Goal: Task Accomplishment & Management: Use online tool/utility

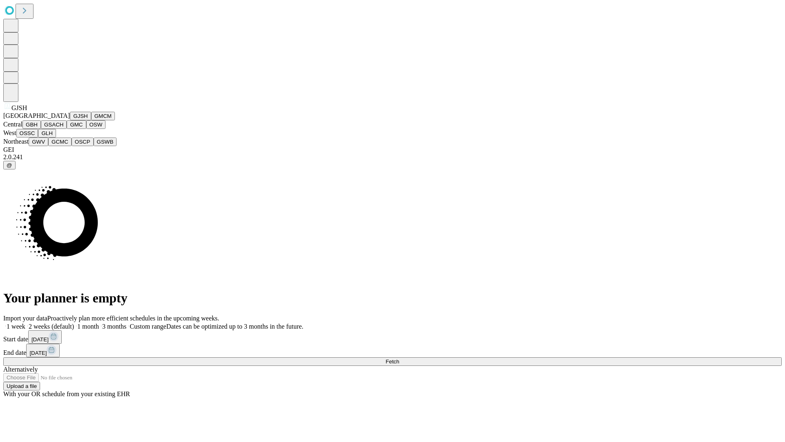
click at [70, 120] on button "GJSH" at bounding box center [80, 116] width 21 height 9
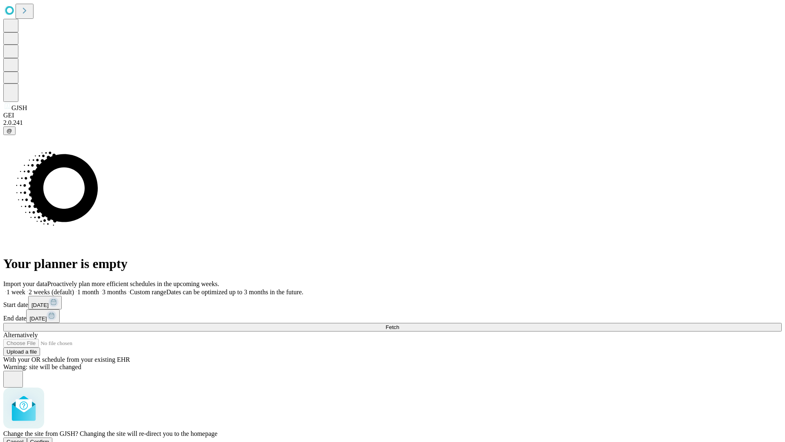
click at [49, 438] on span "Confirm" at bounding box center [39, 441] width 19 height 6
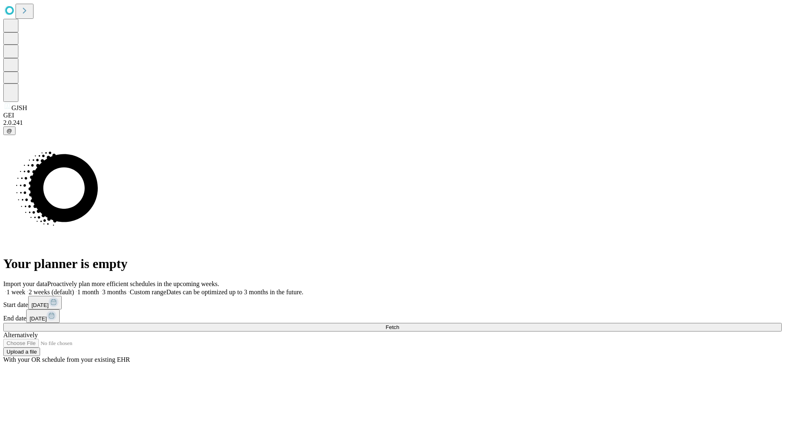
click at [74, 288] on label "2 weeks (default)" at bounding box center [49, 291] width 49 height 7
click at [399, 324] on span "Fetch" at bounding box center [392, 327] width 13 height 6
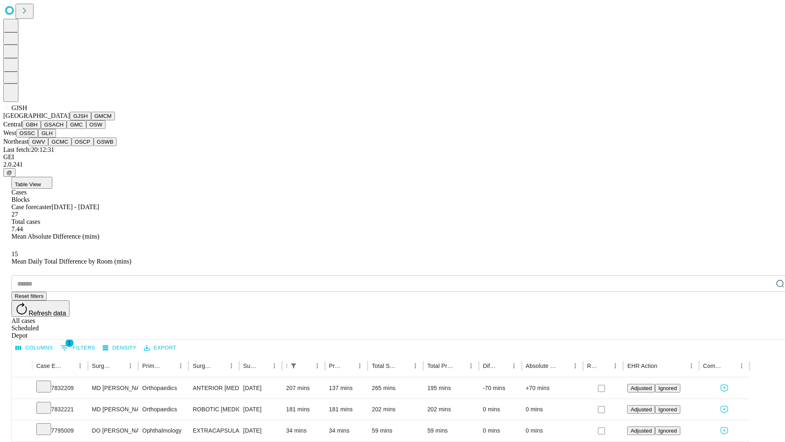
click at [91, 120] on button "GMCM" at bounding box center [103, 116] width 24 height 9
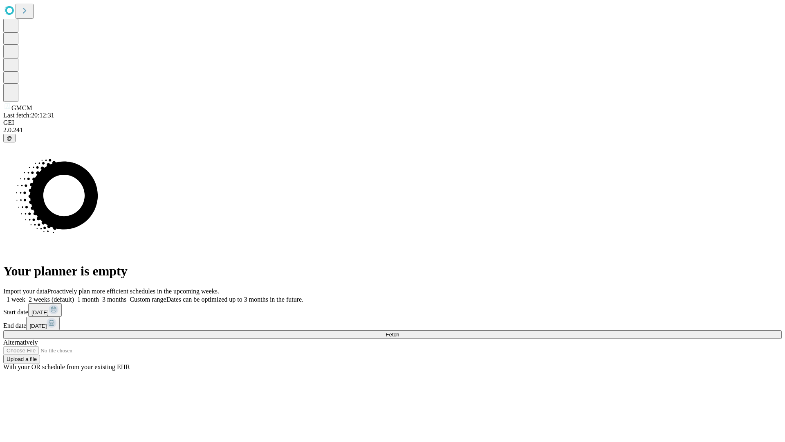
click at [74, 296] on label "2 weeks (default)" at bounding box center [49, 299] width 49 height 7
click at [399, 331] on span "Fetch" at bounding box center [392, 334] width 13 height 6
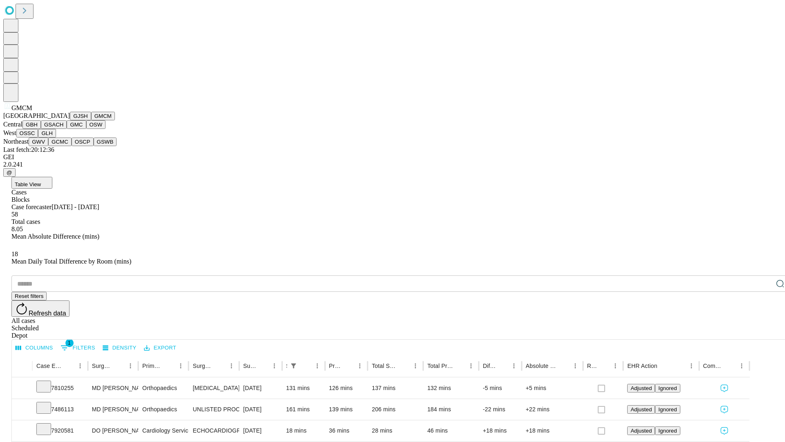
click at [41, 129] on button "GBH" at bounding box center [31, 124] width 18 height 9
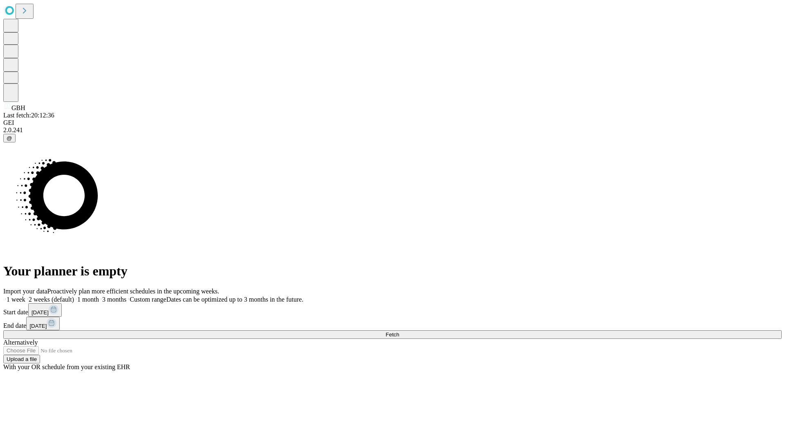
click at [74, 296] on label "2 weeks (default)" at bounding box center [49, 299] width 49 height 7
click at [399, 331] on span "Fetch" at bounding box center [392, 334] width 13 height 6
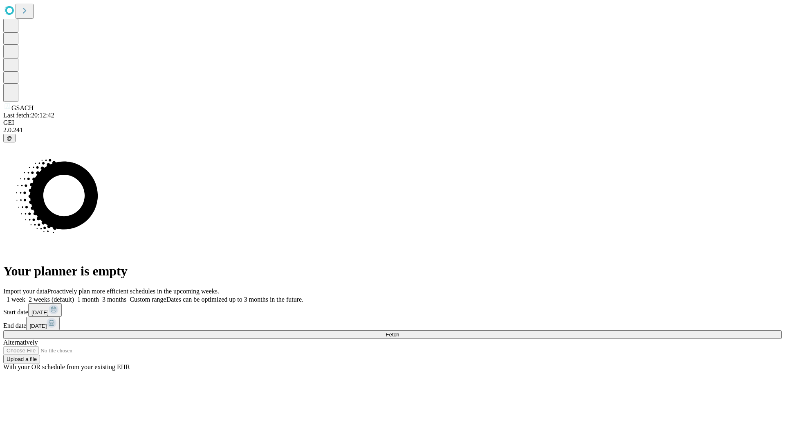
click at [74, 296] on label "2 weeks (default)" at bounding box center [49, 299] width 49 height 7
click at [399, 331] on span "Fetch" at bounding box center [392, 334] width 13 height 6
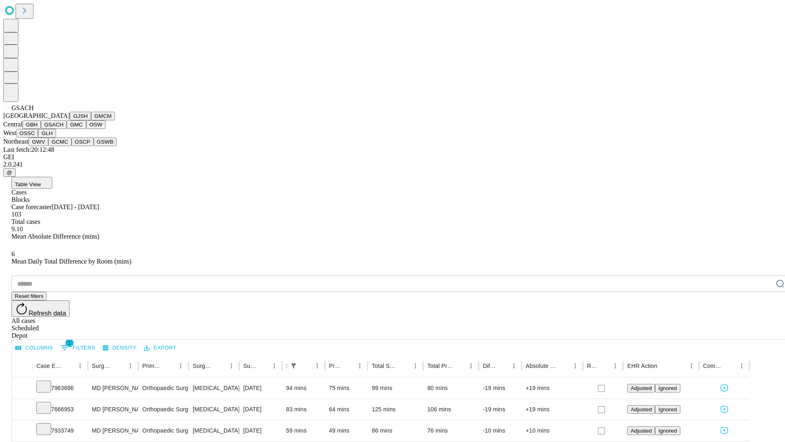
click at [67, 129] on button "GMC" at bounding box center [76, 124] width 19 height 9
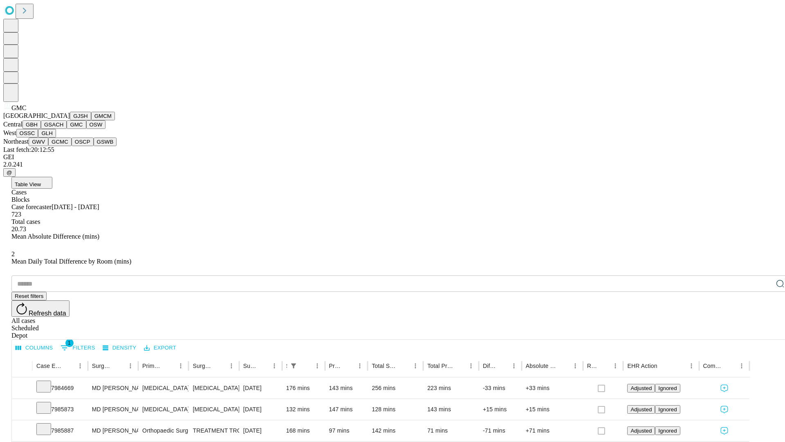
click at [86, 129] on button "OSW" at bounding box center [96, 124] width 20 height 9
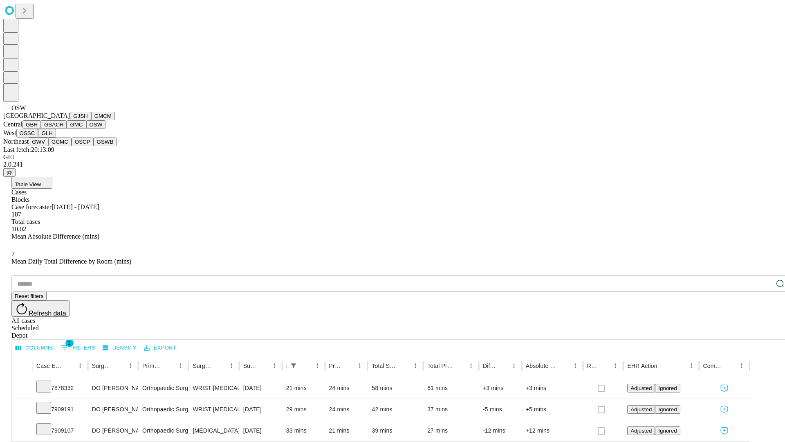
click at [38, 137] on button "OSSC" at bounding box center [27, 133] width 22 height 9
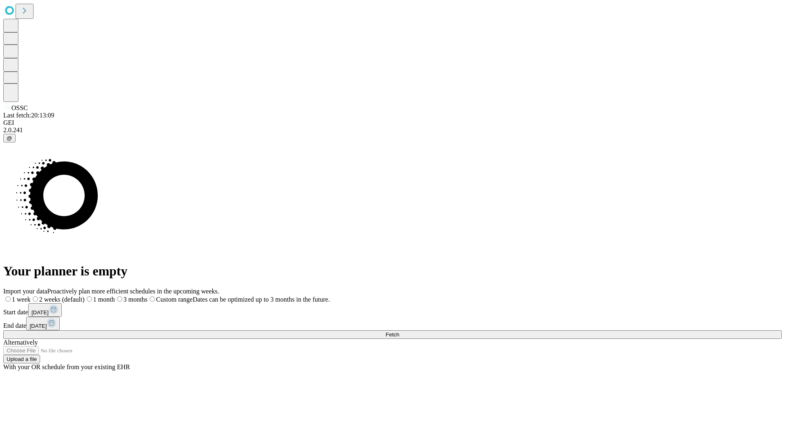
click at [85, 296] on label "2 weeks (default)" at bounding box center [58, 299] width 54 height 7
click at [399, 331] on span "Fetch" at bounding box center [392, 334] width 13 height 6
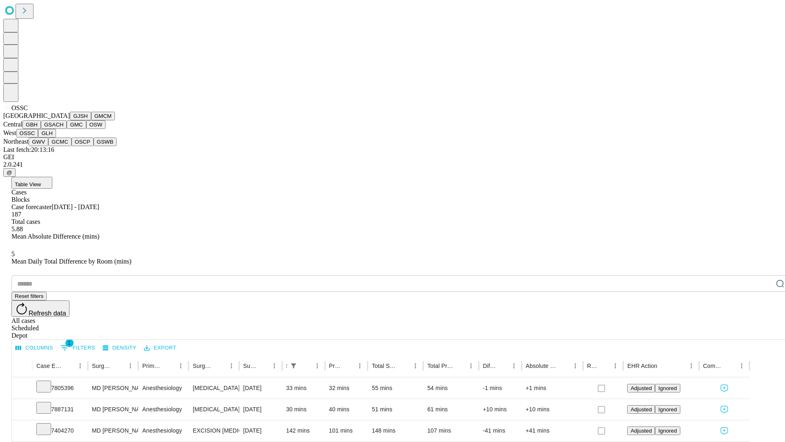
click at [56, 137] on button "GLH" at bounding box center [47, 133] width 18 height 9
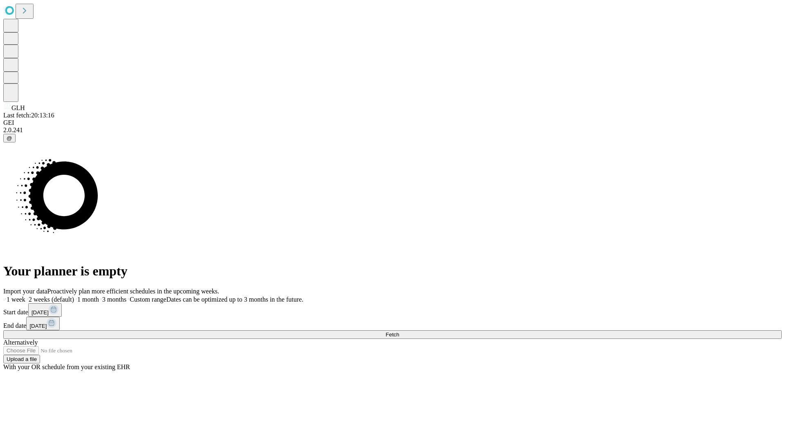
click at [74, 296] on label "2 weeks (default)" at bounding box center [49, 299] width 49 height 7
click at [399, 331] on span "Fetch" at bounding box center [392, 334] width 13 height 6
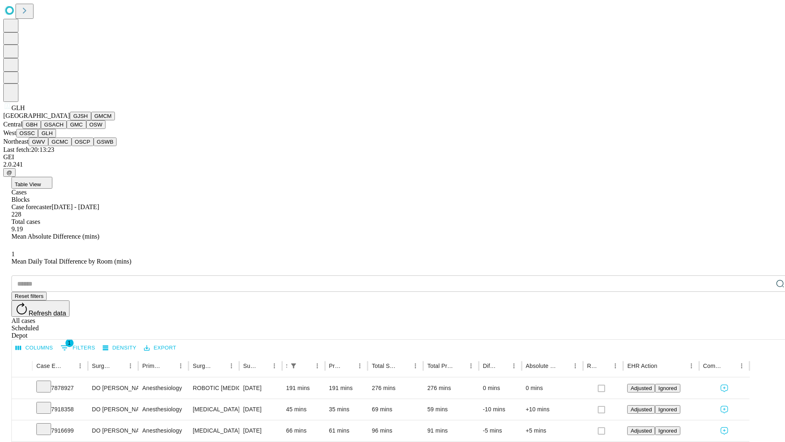
click at [48, 146] on button "GWV" at bounding box center [39, 141] width 20 height 9
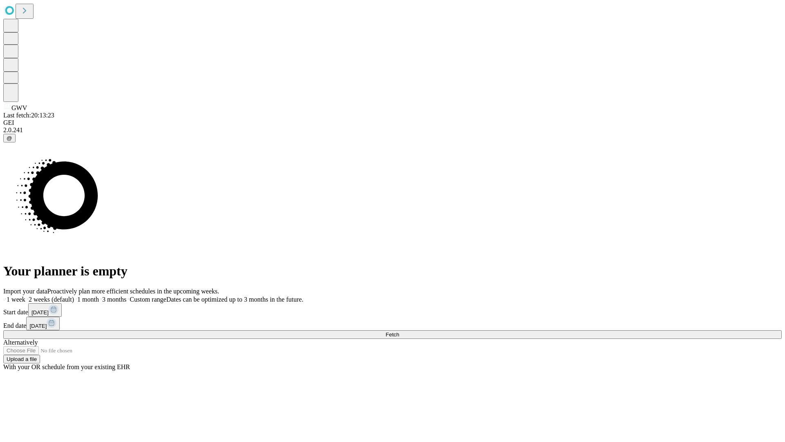
click at [74, 296] on label "2 weeks (default)" at bounding box center [49, 299] width 49 height 7
click at [399, 331] on span "Fetch" at bounding box center [392, 334] width 13 height 6
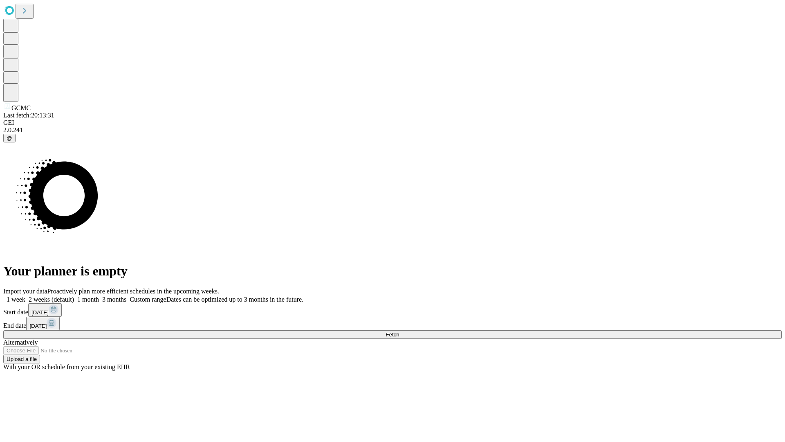
click at [74, 296] on label "2 weeks (default)" at bounding box center [49, 299] width 49 height 7
click at [399, 331] on span "Fetch" at bounding box center [392, 334] width 13 height 6
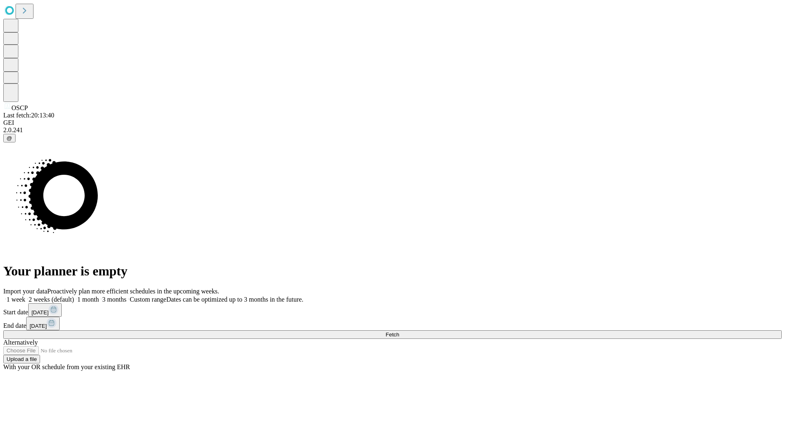
click at [74, 296] on label "2 weeks (default)" at bounding box center [49, 299] width 49 height 7
click at [399, 331] on span "Fetch" at bounding box center [392, 334] width 13 height 6
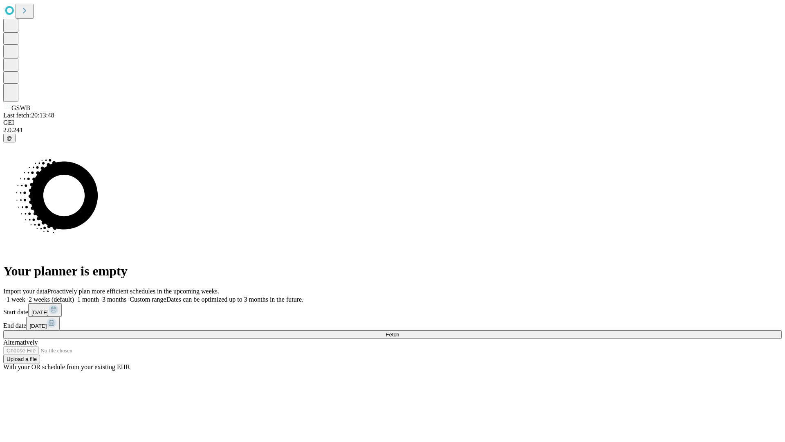
click at [74, 296] on label "2 weeks (default)" at bounding box center [49, 299] width 49 height 7
click at [399, 331] on span "Fetch" at bounding box center [392, 334] width 13 height 6
